Goal: Use online tool/utility: Utilize a website feature to perform a specific function

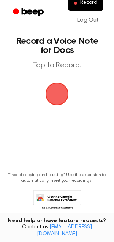
click at [65, 95] on span "button" at bounding box center [57, 94] width 23 height 23
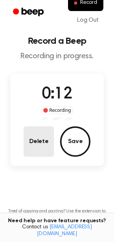
click at [43, 146] on button "Delete" at bounding box center [39, 141] width 30 height 30
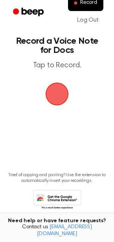
click at [62, 96] on span "button" at bounding box center [56, 93] width 29 height 29
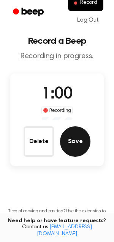
click at [71, 140] on button "Save" at bounding box center [75, 141] width 30 height 30
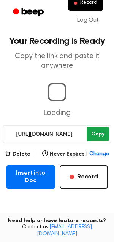
click at [103, 133] on button "Copy" at bounding box center [98, 134] width 22 height 14
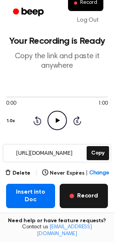
click at [84, 196] on button "Record" at bounding box center [84, 196] width 48 height 24
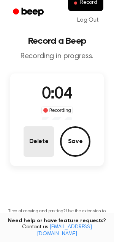
click at [34, 145] on button "Delete" at bounding box center [39, 141] width 30 height 30
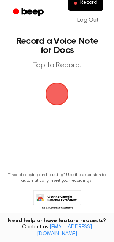
click at [59, 93] on span "button" at bounding box center [57, 94] width 25 height 25
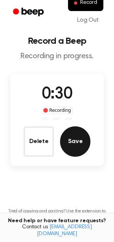
click at [74, 132] on button "Save" at bounding box center [75, 141] width 30 height 30
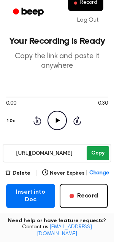
click at [102, 155] on button "Copy" at bounding box center [98, 153] width 22 height 14
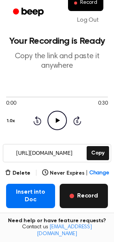
click at [82, 192] on button "Record" at bounding box center [84, 196] width 48 height 24
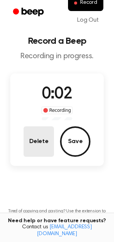
click at [45, 146] on button "Delete" at bounding box center [39, 141] width 30 height 30
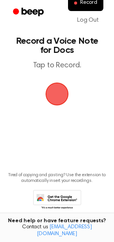
click at [57, 92] on span "button" at bounding box center [56, 93] width 21 height 21
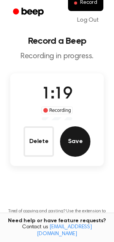
click at [74, 144] on button "Save" at bounding box center [75, 141] width 30 height 30
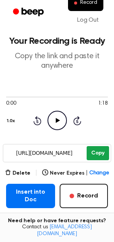
click at [104, 153] on button "Copy" at bounding box center [98, 153] width 22 height 14
click at [104, 159] on button "Copy" at bounding box center [98, 153] width 22 height 14
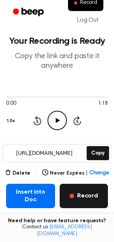
click at [98, 195] on button "Record" at bounding box center [84, 196] width 48 height 24
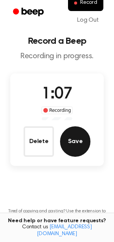
click at [79, 148] on button "Save" at bounding box center [75, 141] width 30 height 30
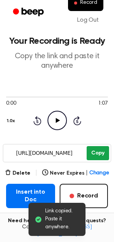
click at [94, 134] on div "0:00 1:07 Your browser does not support the audio element. 1.0x Rewind 5 second…" at bounding box center [57, 112] width 102 height 58
click at [98, 152] on button "Copy" at bounding box center [98, 153] width 22 height 14
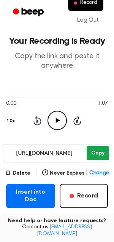
click at [103, 152] on button "Copy" at bounding box center [98, 153] width 22 height 14
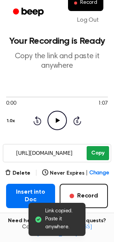
click at [97, 152] on button "Copy" at bounding box center [98, 153] width 22 height 14
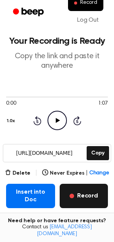
click at [86, 196] on button "Record" at bounding box center [84, 196] width 48 height 24
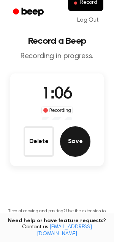
click at [77, 145] on button "Save" at bounding box center [75, 141] width 30 height 30
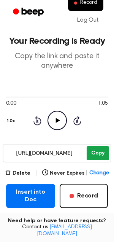
click at [99, 150] on button "Copy" at bounding box center [98, 153] width 22 height 14
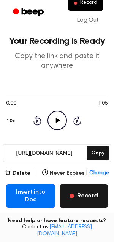
click at [86, 197] on button "Record" at bounding box center [84, 196] width 48 height 24
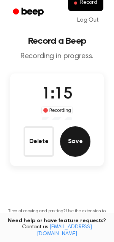
click at [75, 151] on button "Save" at bounding box center [75, 141] width 30 height 30
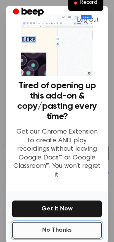
click at [56, 224] on button "No Thanks" at bounding box center [57, 230] width 90 height 17
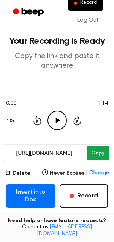
click at [96, 151] on button "Copy" at bounding box center [98, 153] width 22 height 14
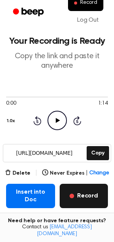
click at [94, 189] on button "Record" at bounding box center [84, 196] width 48 height 24
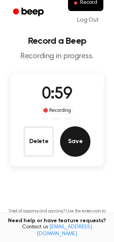
click at [77, 146] on button "Save" at bounding box center [75, 141] width 30 height 30
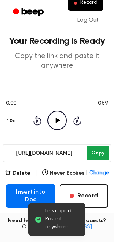
click at [95, 151] on button "Copy" at bounding box center [98, 153] width 22 height 14
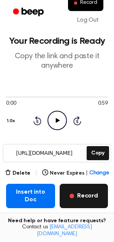
click at [84, 194] on button "Record" at bounding box center [84, 196] width 48 height 24
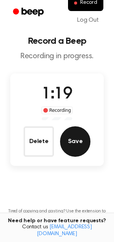
click at [78, 144] on button "Save" at bounding box center [75, 141] width 30 height 30
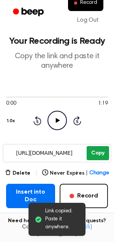
click at [101, 155] on button "Copy" at bounding box center [98, 153] width 22 height 14
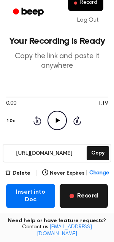
click at [88, 196] on button "Record" at bounding box center [84, 196] width 48 height 24
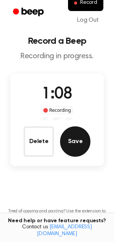
click at [77, 142] on button "Save" at bounding box center [75, 141] width 30 height 30
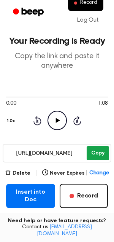
click at [98, 152] on button "Copy" at bounding box center [98, 153] width 22 height 14
click at [104, 150] on button "Copy" at bounding box center [98, 153] width 22 height 14
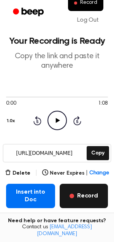
click at [80, 195] on button "Record" at bounding box center [84, 196] width 48 height 24
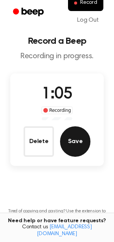
click at [77, 151] on button "Save" at bounding box center [75, 141] width 30 height 30
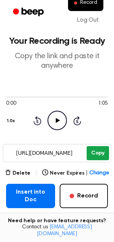
click at [96, 154] on button "Copy" at bounding box center [98, 153] width 22 height 14
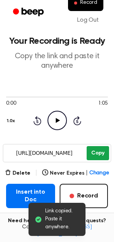
click at [99, 153] on button "Copy" at bounding box center [98, 153] width 22 height 14
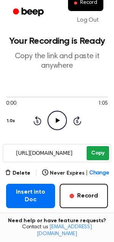
click at [102, 153] on button "Copy" at bounding box center [98, 153] width 22 height 14
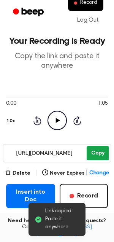
click at [102, 153] on button "Copy" at bounding box center [98, 153] width 22 height 14
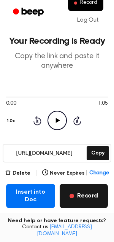
click at [90, 200] on button "Record" at bounding box center [84, 196] width 48 height 24
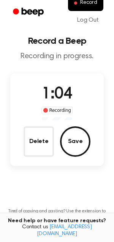
click at [80, 143] on button "Save" at bounding box center [75, 141] width 30 height 30
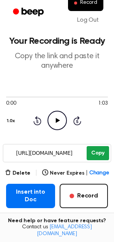
click at [101, 152] on button "Copy" at bounding box center [98, 153] width 22 height 14
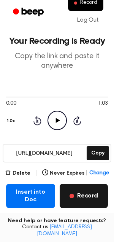
click at [80, 197] on button "Record" at bounding box center [84, 196] width 48 height 24
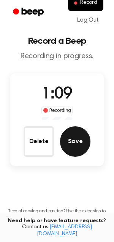
click at [79, 142] on button "Save" at bounding box center [75, 141] width 30 height 30
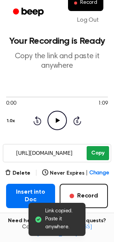
click at [102, 154] on button "Copy" at bounding box center [98, 153] width 22 height 14
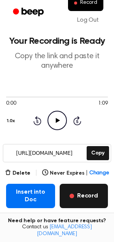
click at [90, 200] on button "Record" at bounding box center [84, 196] width 48 height 24
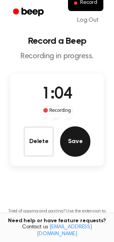
click at [78, 142] on button "Save" at bounding box center [75, 141] width 30 height 30
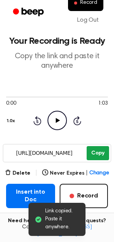
click at [99, 152] on button "Copy" at bounding box center [98, 153] width 22 height 14
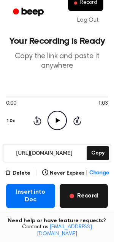
click at [90, 199] on button "Record" at bounding box center [84, 196] width 48 height 24
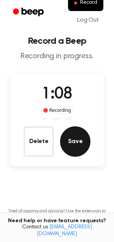
click at [78, 150] on button "Save" at bounding box center [75, 141] width 30 height 30
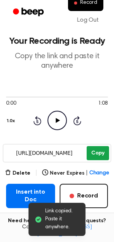
click at [98, 153] on button "Copy" at bounding box center [98, 153] width 22 height 14
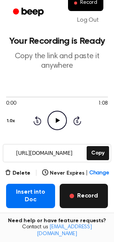
click at [94, 192] on button "Record" at bounding box center [84, 196] width 48 height 24
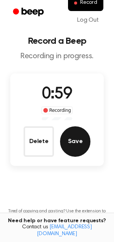
click at [79, 144] on button "Save" at bounding box center [75, 141] width 30 height 30
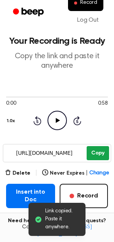
click at [102, 152] on button "Copy" at bounding box center [98, 153] width 22 height 14
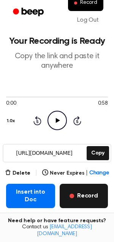
click at [99, 202] on button "Record" at bounding box center [84, 196] width 48 height 24
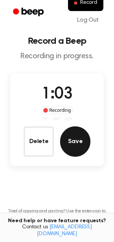
click at [80, 134] on button "Save" at bounding box center [75, 141] width 30 height 30
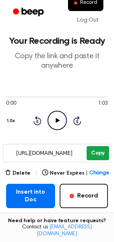
click at [101, 149] on button "Copy" at bounding box center [98, 153] width 22 height 14
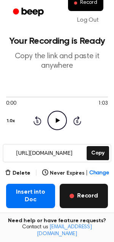
click at [88, 201] on button "Record" at bounding box center [84, 196] width 48 height 24
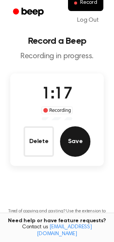
click at [81, 140] on button "Save" at bounding box center [75, 141] width 30 height 30
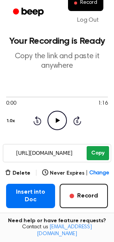
click at [107, 151] on button "Copy" at bounding box center [98, 153] width 22 height 14
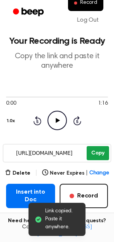
click at [99, 153] on button "Copy" at bounding box center [98, 153] width 22 height 14
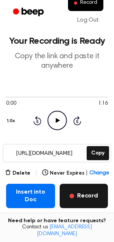
click at [84, 196] on button "Record" at bounding box center [84, 196] width 48 height 24
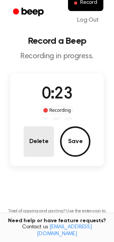
click at [46, 143] on button "Delete" at bounding box center [39, 141] width 30 height 30
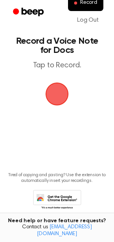
click at [62, 94] on span "button" at bounding box center [56, 93] width 21 height 21
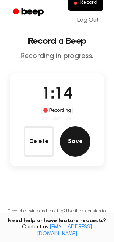
click at [85, 146] on button "Save" at bounding box center [75, 141] width 30 height 30
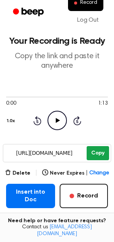
click at [104, 150] on button "Copy" at bounding box center [98, 153] width 22 height 14
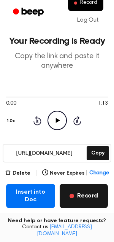
click at [86, 201] on button "Record" at bounding box center [84, 196] width 48 height 24
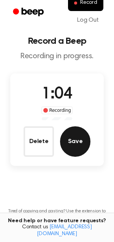
click at [76, 141] on button "Save" at bounding box center [75, 141] width 30 height 30
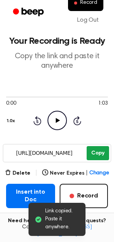
click at [105, 134] on main "Link copied. Paste it anywhere. Your Recording is Ready Copy the link and paste…" at bounding box center [57, 155] width 114 height 311
click at [97, 150] on button "Copy" at bounding box center [98, 153] width 22 height 14
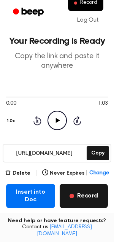
click at [91, 196] on button "Record" at bounding box center [84, 196] width 48 height 24
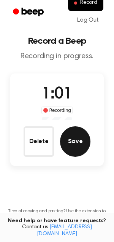
click at [78, 148] on button "Save" at bounding box center [75, 141] width 30 height 30
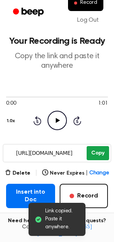
click at [101, 151] on button "Copy" at bounding box center [98, 153] width 22 height 14
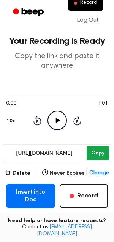
click at [101, 151] on button "Copy" at bounding box center [98, 153] width 22 height 14
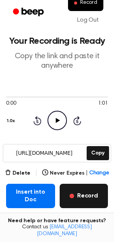
click at [94, 193] on button "Record" at bounding box center [84, 196] width 48 height 24
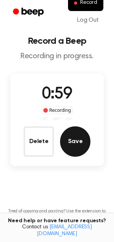
click at [84, 148] on button "Save" at bounding box center [75, 141] width 30 height 30
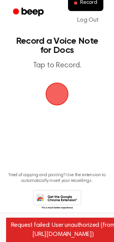
click at [61, 90] on span "button" at bounding box center [56, 93] width 21 height 21
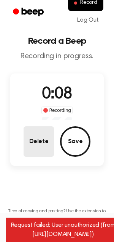
click at [33, 134] on button "Delete" at bounding box center [39, 141] width 30 height 30
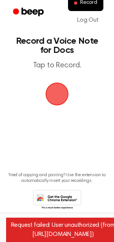
click at [65, 99] on span "button" at bounding box center [56, 93] width 21 height 21
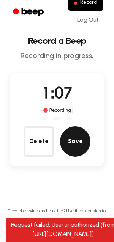
click at [79, 149] on button "Save" at bounding box center [75, 141] width 30 height 30
